Goal: Task Accomplishment & Management: Complete application form

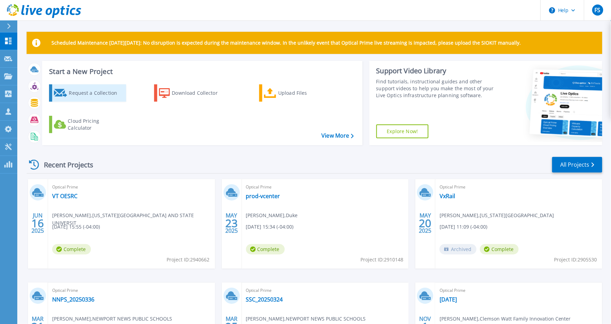
click at [82, 90] on div "Request a Collection" at bounding box center [96, 93] width 55 height 14
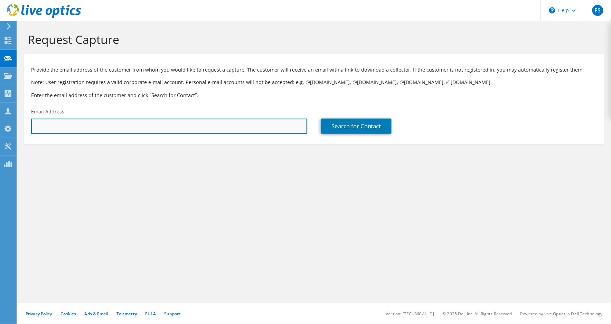
click at [188, 124] on input "text" at bounding box center [169, 126] width 276 height 15
paste input "[EMAIL_ADDRESS][PERSON_NAME][DOMAIN_NAME]"
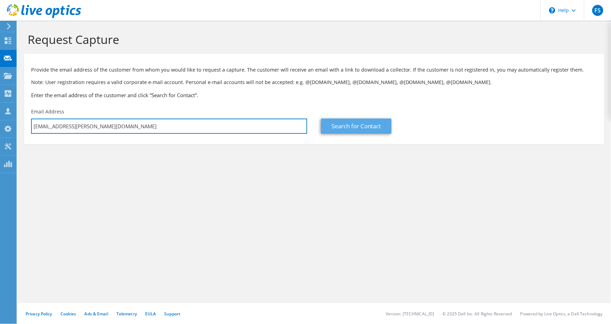
type input "[EMAIL_ADDRESS][PERSON_NAME][DOMAIN_NAME]"
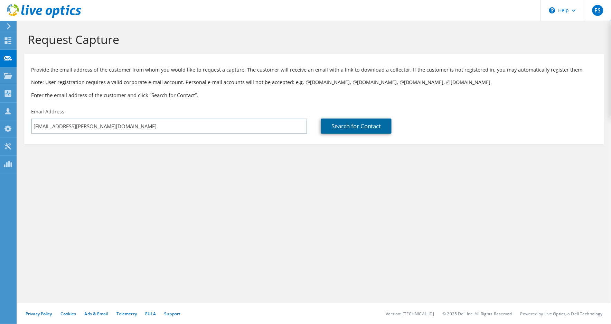
click at [354, 130] on link "Search for Contact" at bounding box center [356, 126] width 71 height 15
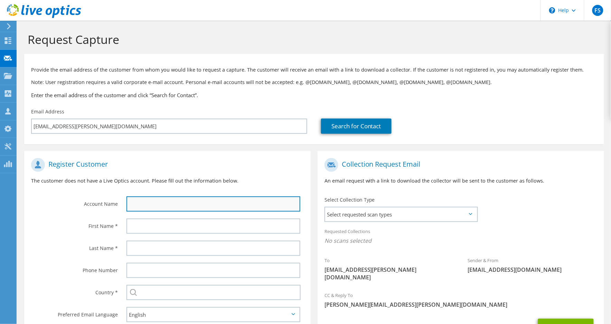
click at [188, 208] on input "text" at bounding box center [213, 203] width 174 height 15
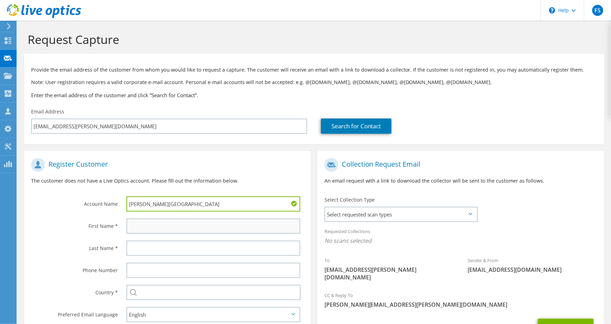
type input "Cecil College"
click at [174, 227] on input "text" at bounding box center [213, 225] width 174 height 15
type input "Evan"
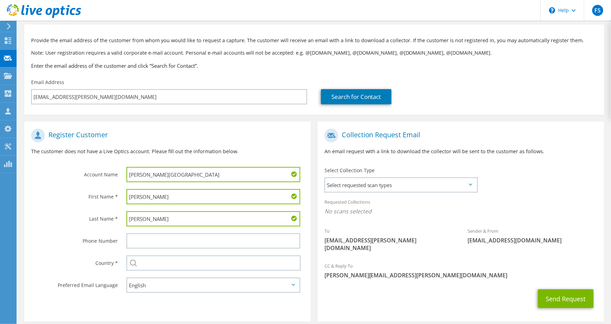
scroll to position [43, 0]
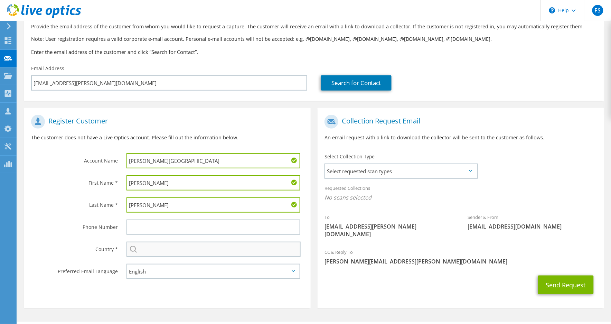
type input "Lapointe"
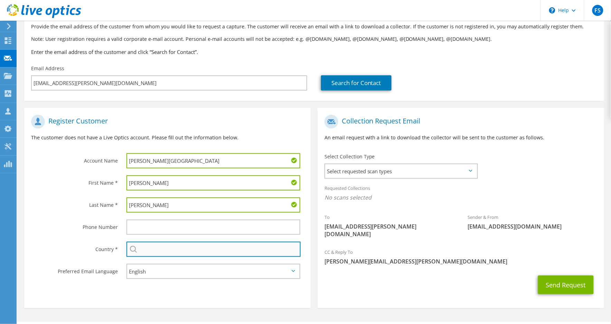
click at [166, 251] on input "text" at bounding box center [213, 249] width 174 height 15
type input "[GEOGRAPHIC_DATA]"
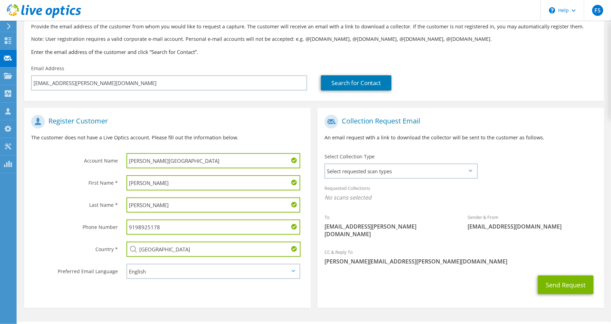
click at [178, 226] on input "9198925178" at bounding box center [213, 226] width 174 height 15
type input "9"
click at [541, 160] on div "To elapointe@cecil.edu Sender & From liveoptics@liveoptics.com" at bounding box center [461, 177] width 286 height 133
click at [474, 172] on span "Select requested scan types" at bounding box center [401, 171] width 152 height 14
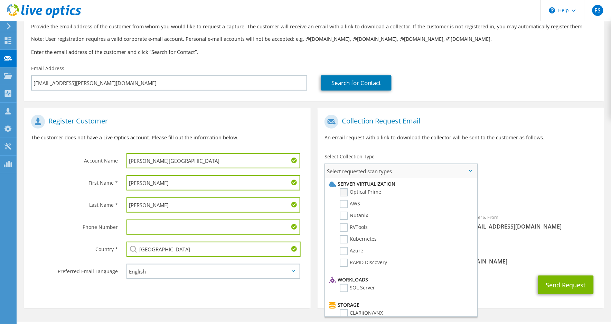
click at [343, 192] on label "Optical Prime" at bounding box center [360, 192] width 41 height 8
click at [0, 0] on input "Optical Prime" at bounding box center [0, 0] width 0 height 0
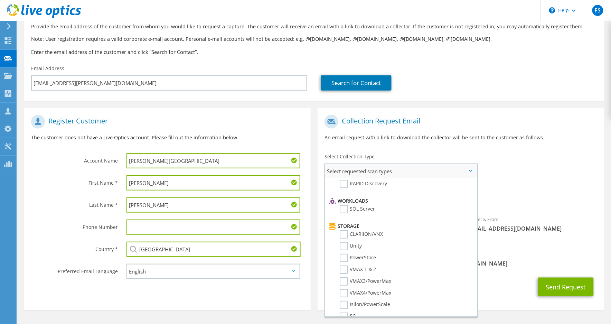
scroll to position [0, 0]
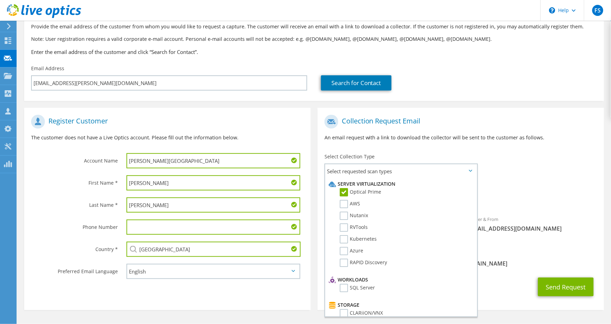
click at [526, 194] on span "Optical Prime" at bounding box center [461, 199] width 273 height 11
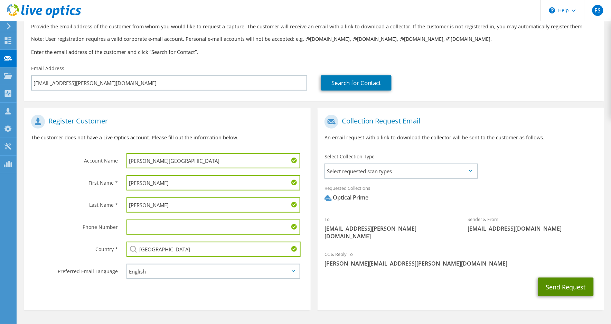
click at [561, 280] on button "Send Request" at bounding box center [566, 287] width 56 height 19
